Goal: Transaction & Acquisition: Purchase product/service

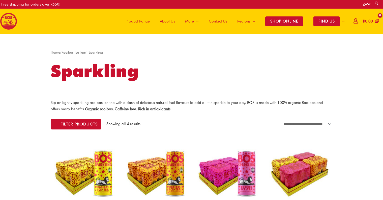
click at [135, 22] on span "Product Range" at bounding box center [138, 21] width 24 height 15
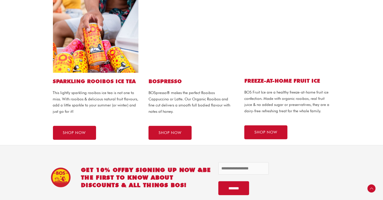
scroll to position [328, 0]
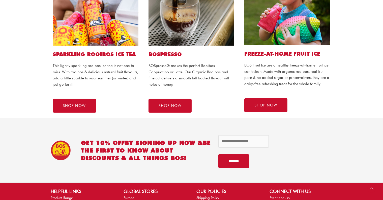
click at [81, 56] on h2 "SPARKLING ROOIBOS ICE TEA" at bounding box center [96, 54] width 86 height 7
click at [80, 107] on span "SHOP NOW" at bounding box center [74, 106] width 23 height 4
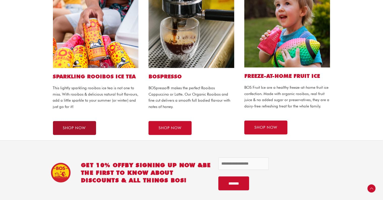
scroll to position [278, 0]
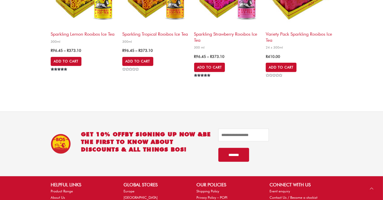
scroll to position [76, 0]
